Goal: Task Accomplishment & Management: Manage account settings

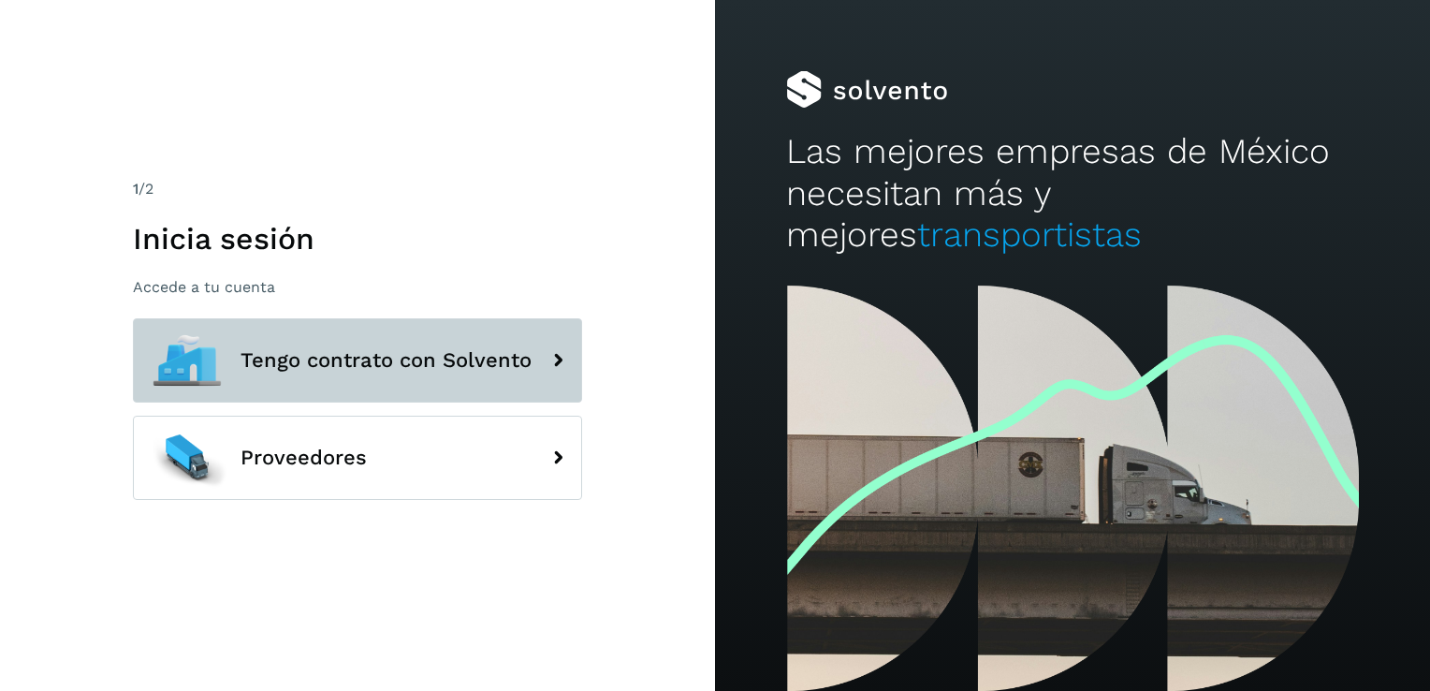
click at [561, 364] on icon at bounding box center [557, 360] width 37 height 37
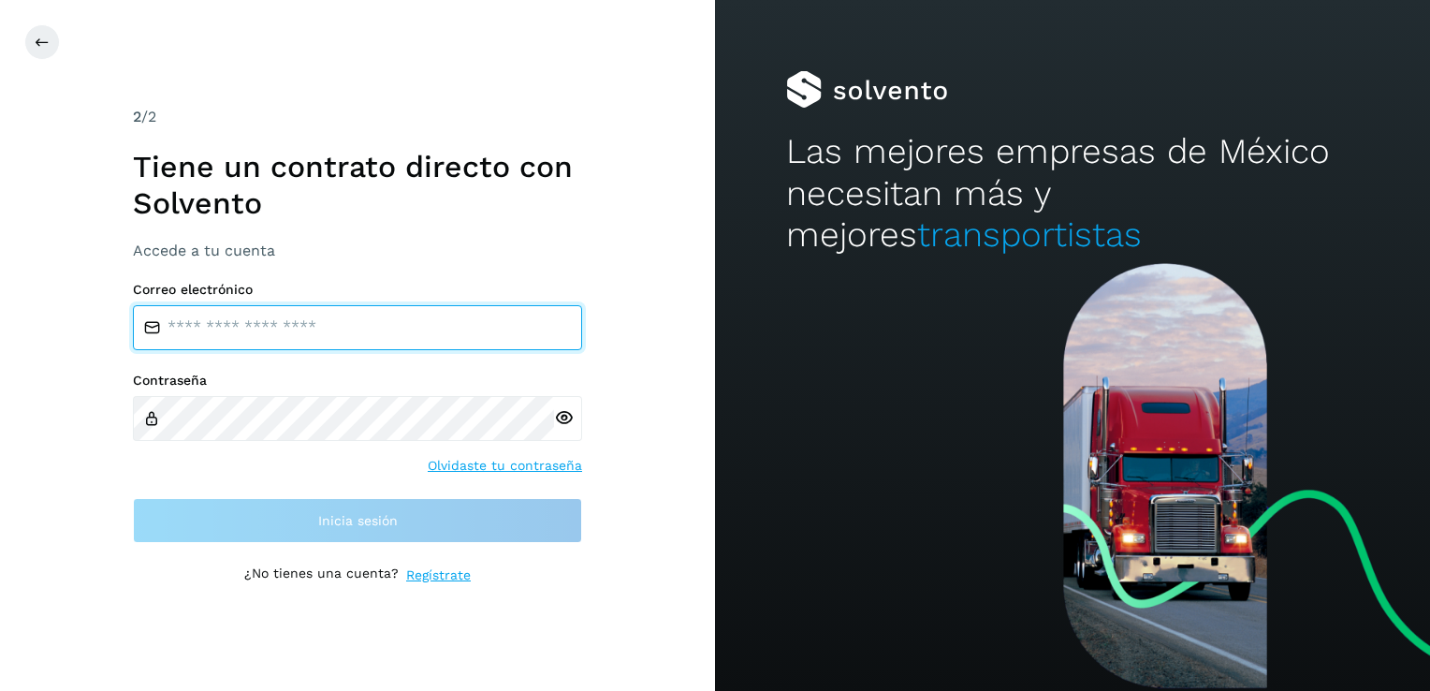
click at [474, 326] on input "email" at bounding box center [357, 327] width 449 height 45
type input "**********"
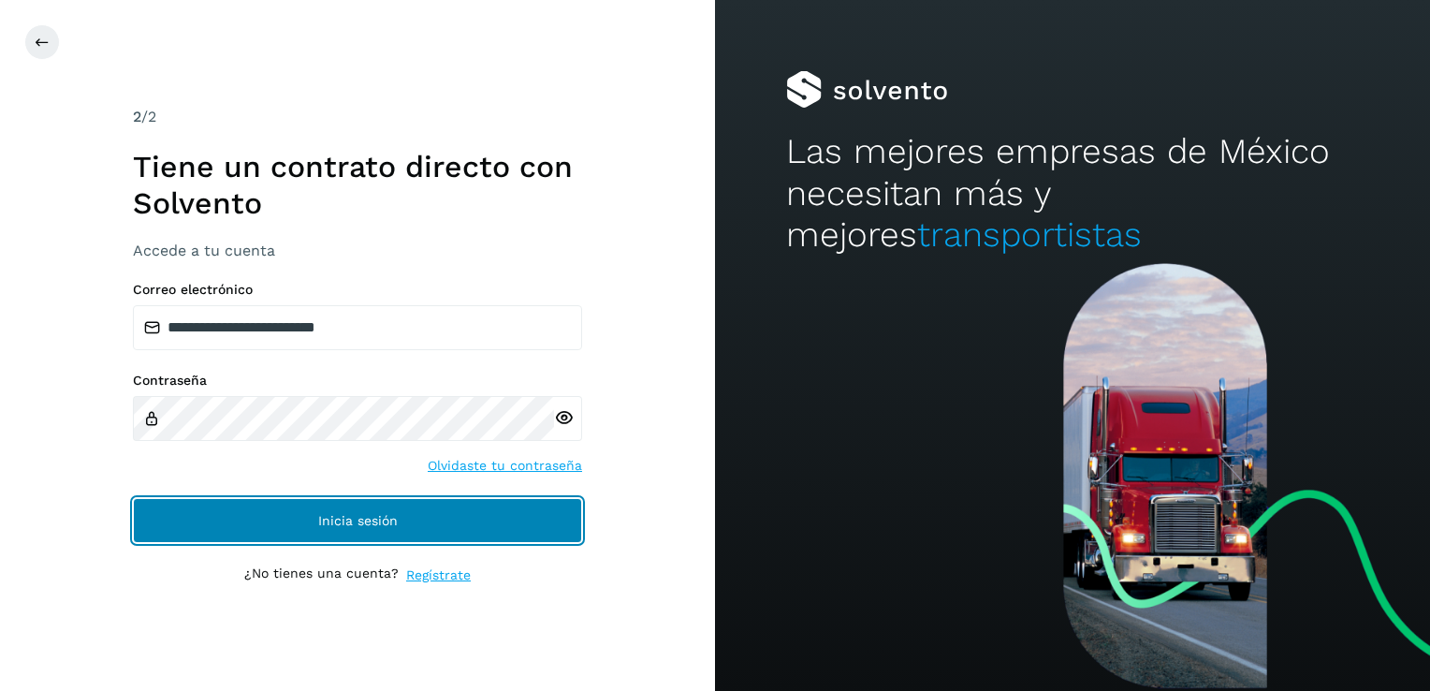
click at [344, 525] on span "Inicia sesión" at bounding box center [358, 520] width 80 height 13
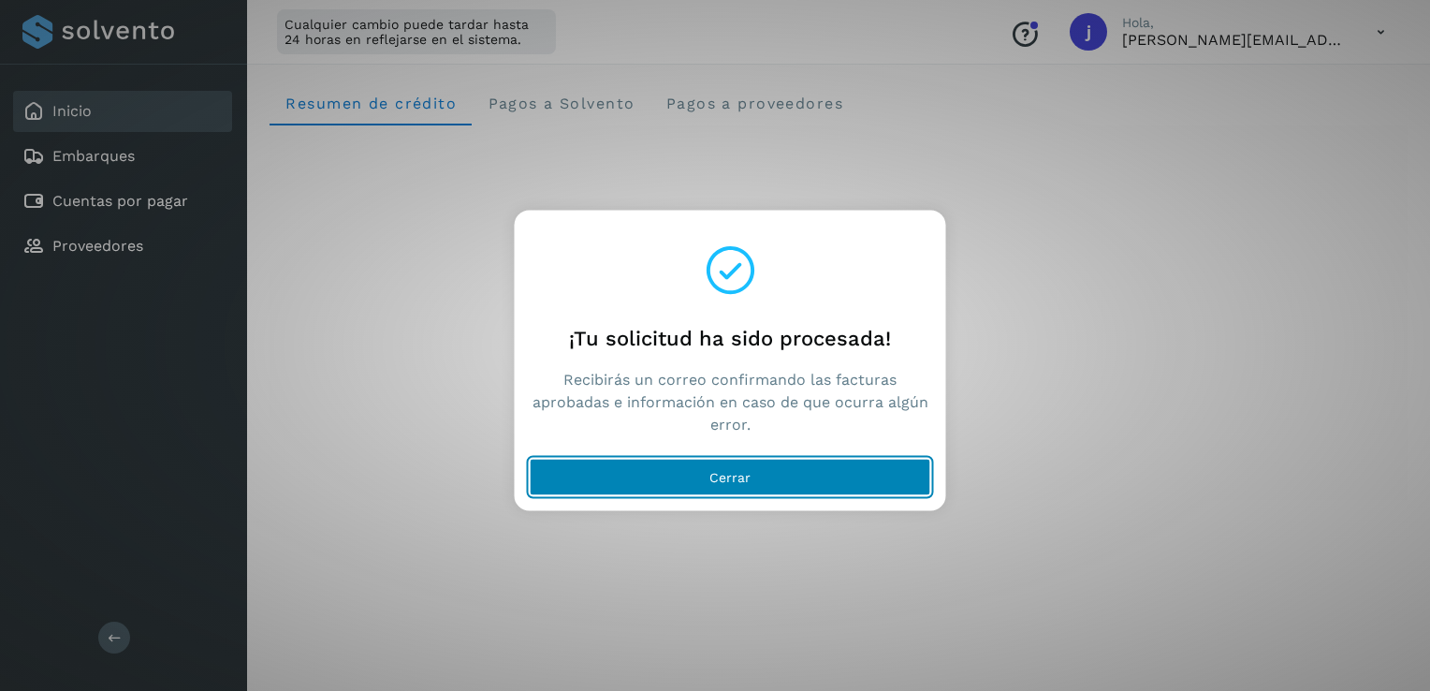
click at [732, 481] on span "Cerrar" at bounding box center [729, 477] width 41 height 13
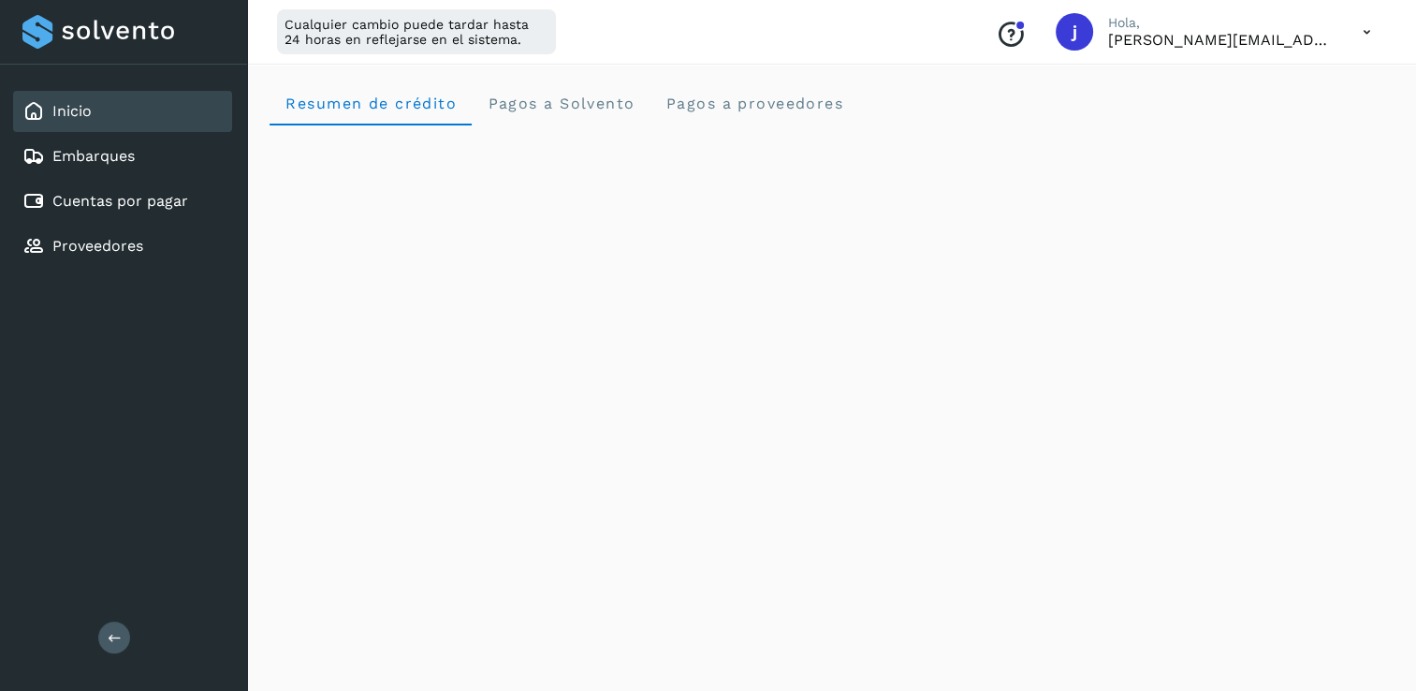
click at [1383, 31] on icon at bounding box center [1367, 32] width 38 height 38
click at [1251, 119] on div "Cerrar sesión" at bounding box center [1273, 121] width 223 height 36
